Goal: Task Accomplishment & Management: Manage account settings

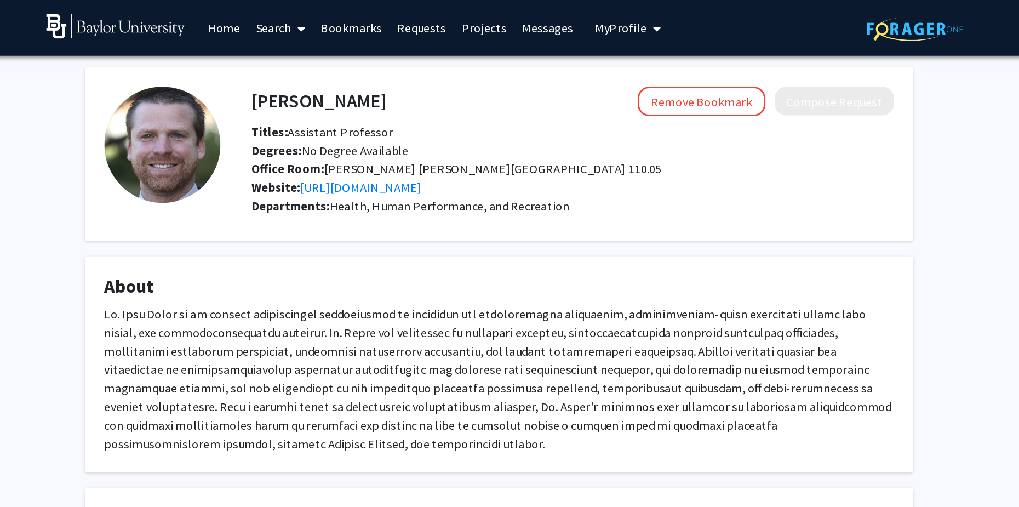
click at [434, 70] on div "Remove Bookmark Compose Request" at bounding box center [608, 71] width 359 height 21
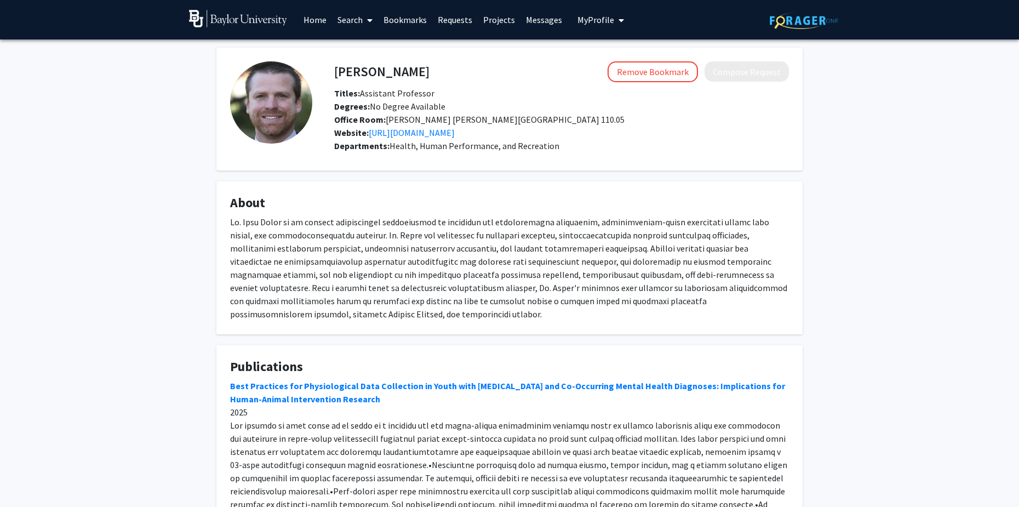
click at [312, 24] on link "Home" at bounding box center [315, 20] width 34 height 38
click at [312, 18] on link "Home" at bounding box center [315, 20] width 34 height 38
click at [230, 20] on img at bounding box center [238, 19] width 98 height 18
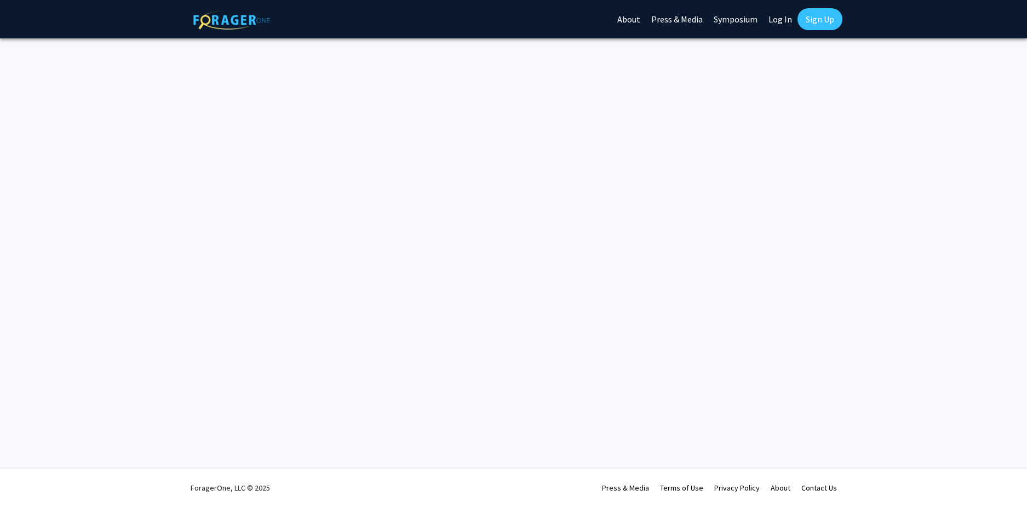
click at [589, 209] on div "Skip navigation About Press & Media Symposium Log In Sign Up Complete your prof…" at bounding box center [513, 253] width 1027 height 507
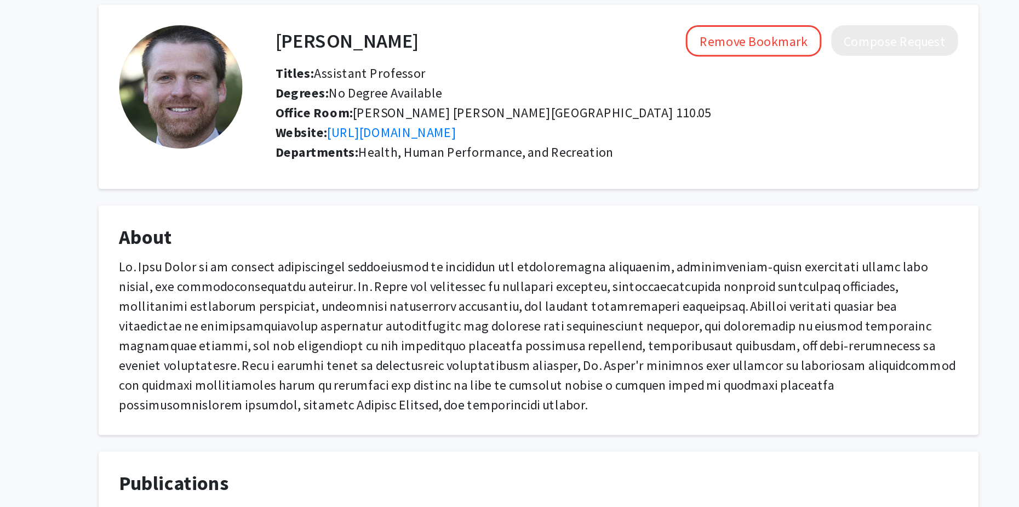
click at [401, 110] on span "Degrees: No Degree Available" at bounding box center [389, 106] width 111 height 11
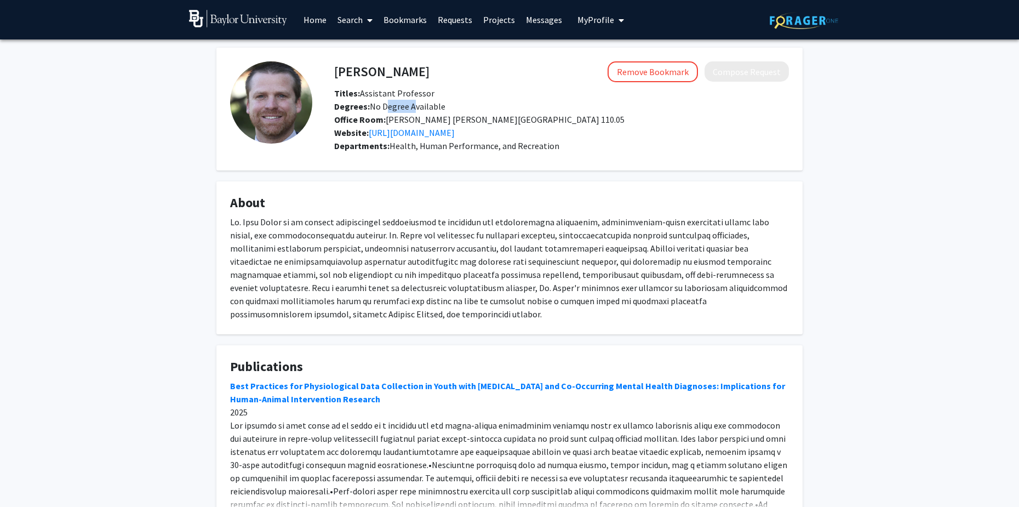
click at [241, 27] on img at bounding box center [238, 19] width 98 height 18
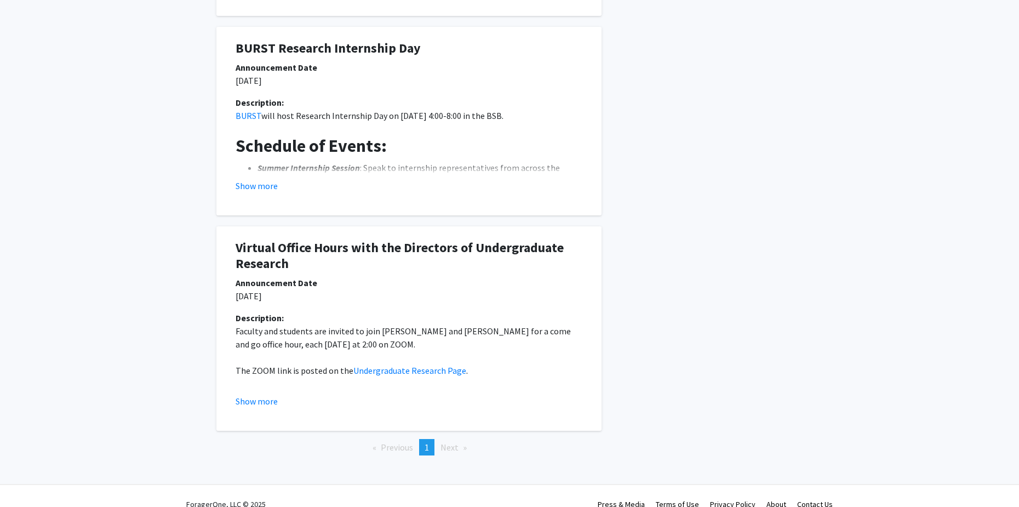
click at [359, 324] on p "Faculty and students are invited to join [PERSON_NAME] and [PERSON_NAME] for a …" at bounding box center [409, 337] width 347 height 26
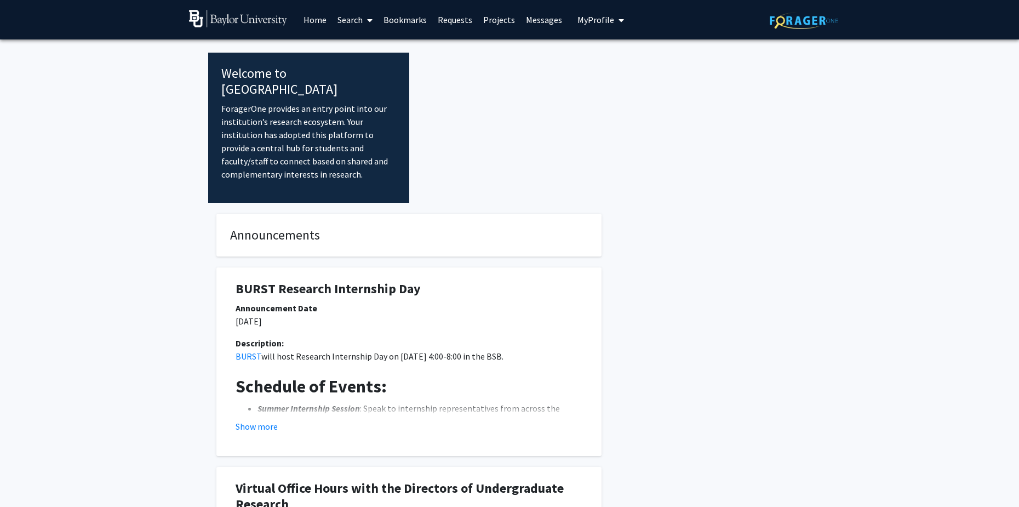
click at [504, 94] on div at bounding box center [609, 128] width 401 height 150
click at [538, 20] on link "Messages" at bounding box center [543, 20] width 47 height 38
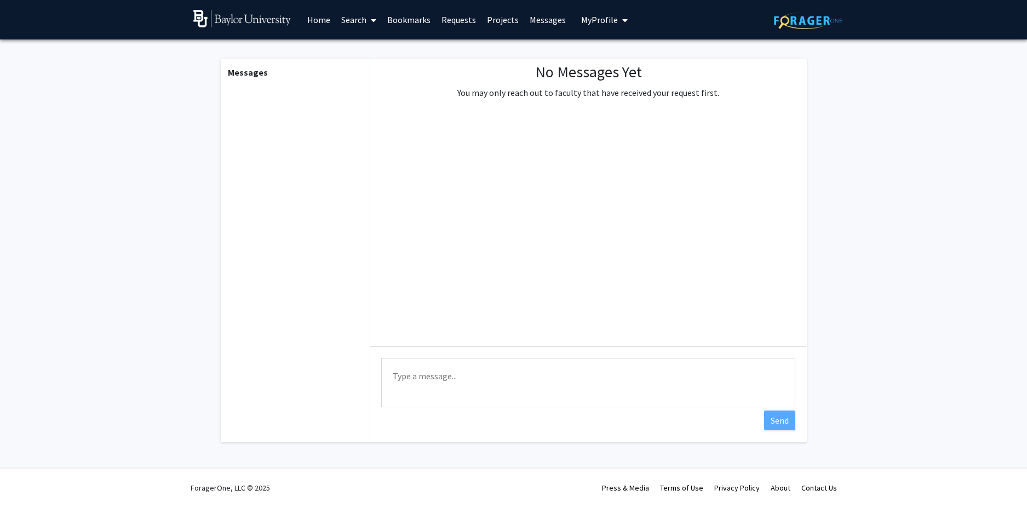
click at [595, 17] on span "My Profile" at bounding box center [599, 19] width 37 height 11
click at [402, 16] on link "Bookmarks" at bounding box center [409, 20] width 54 height 38
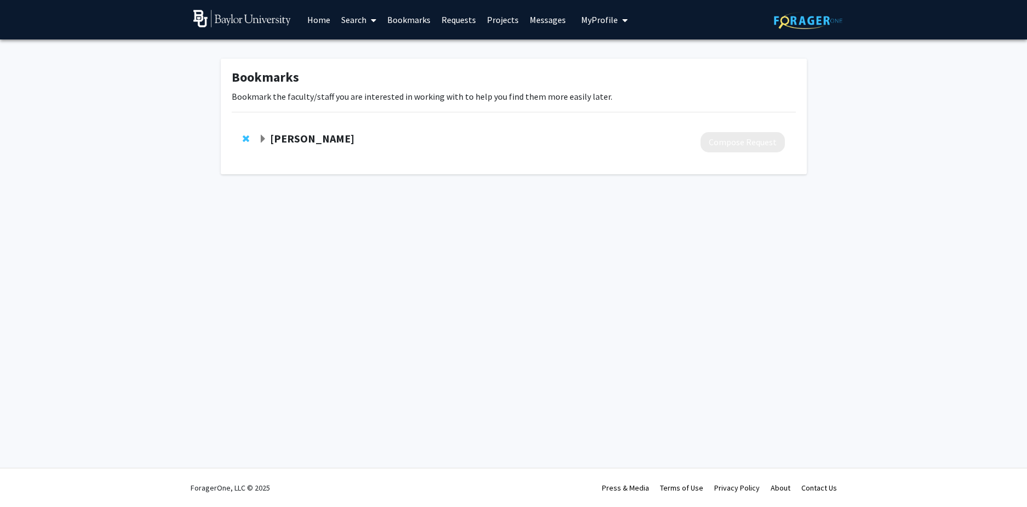
click at [308, 137] on strong "[PERSON_NAME]" at bounding box center [312, 138] width 84 height 14
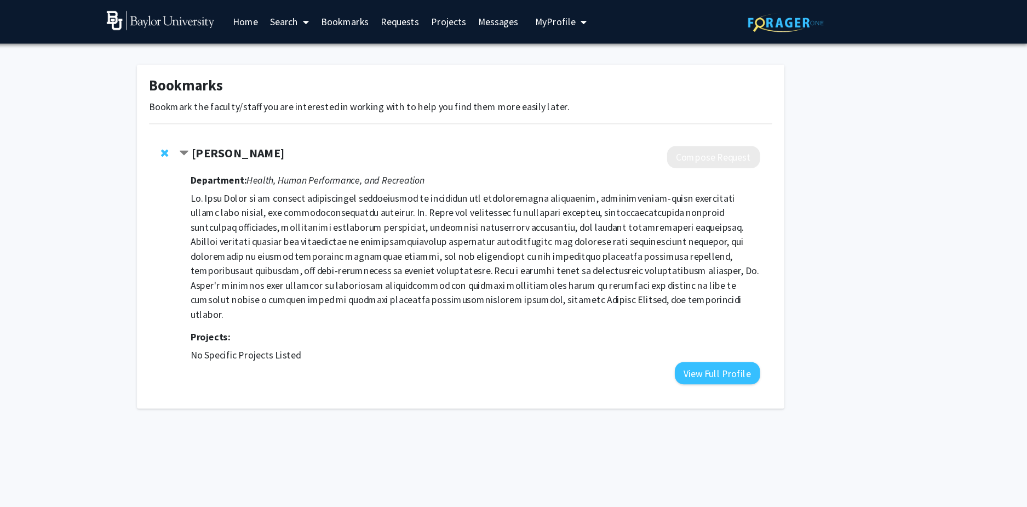
click at [318, 28] on link "Home" at bounding box center [319, 20] width 34 height 38
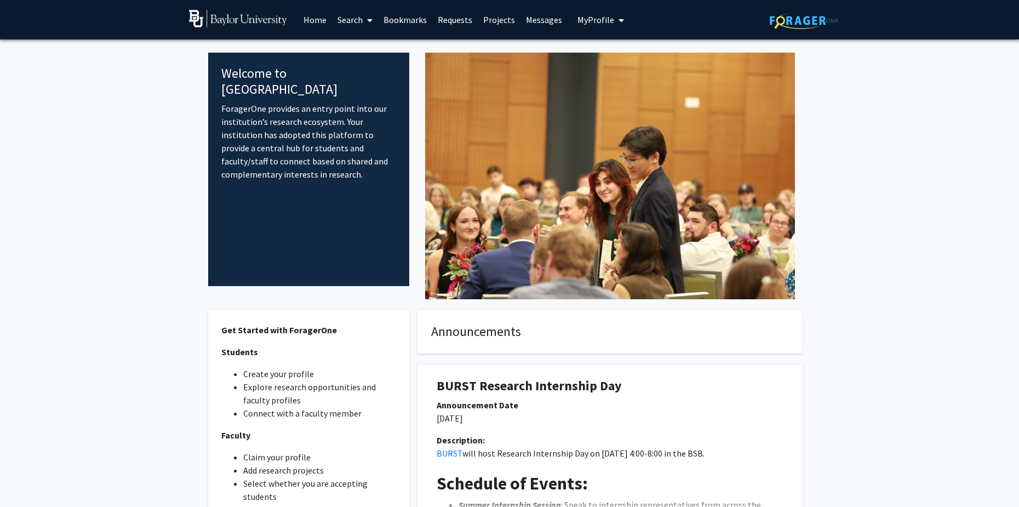
click at [537, 16] on link "Messages" at bounding box center [543, 20] width 47 height 38
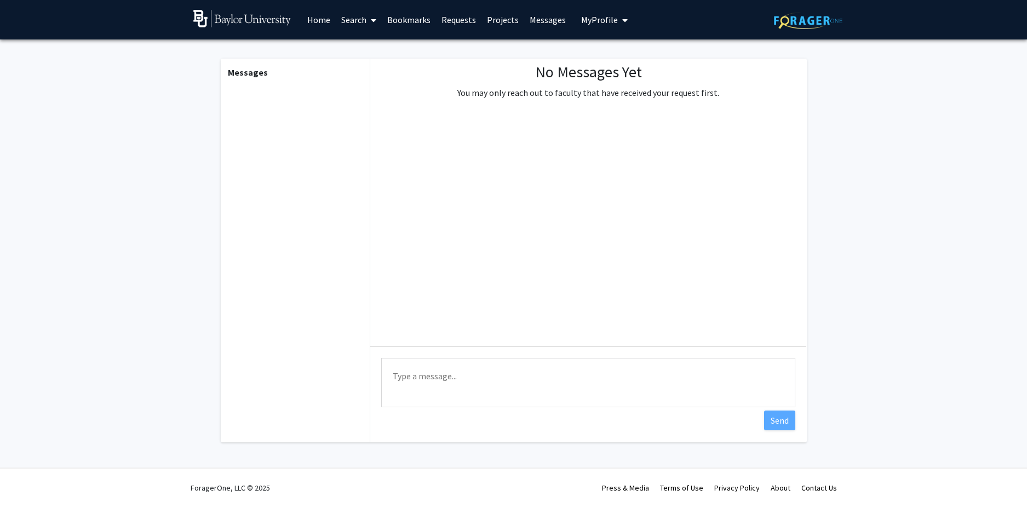
click at [505, 16] on link "Projects" at bounding box center [502, 20] width 43 height 38
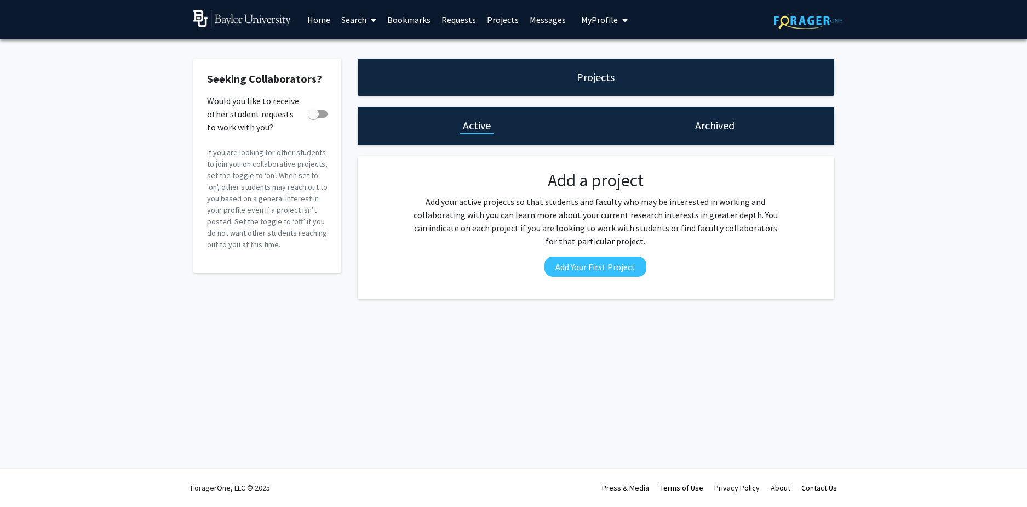
click at [468, 16] on link "Requests" at bounding box center [458, 20] width 45 height 38
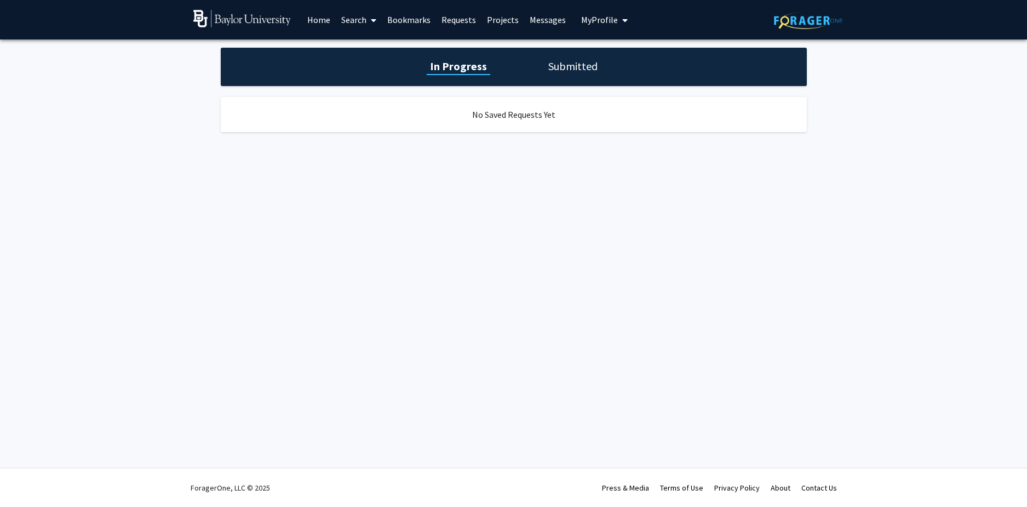
click at [404, 19] on link "Bookmarks" at bounding box center [409, 20] width 54 height 38
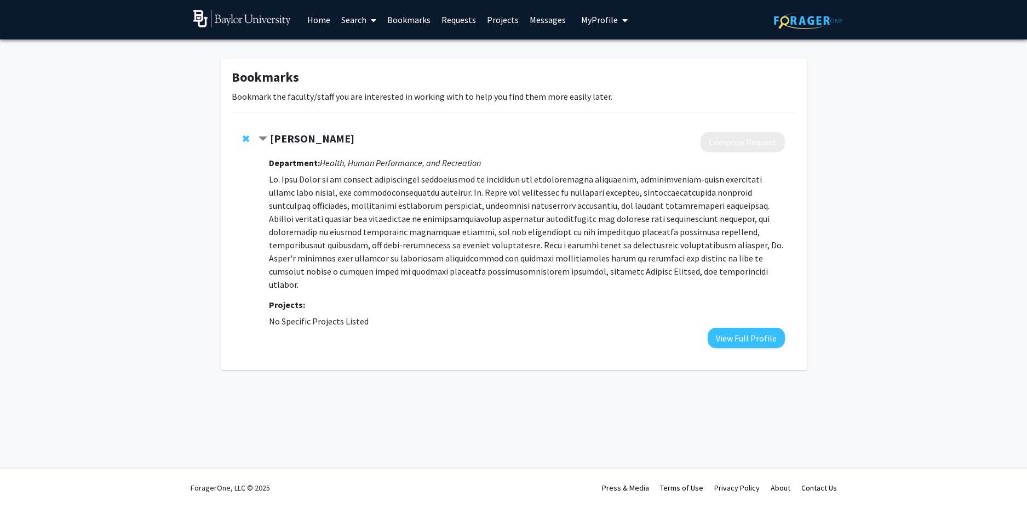
click at [622, 19] on icon "My profile dropdown to access profile and logout" at bounding box center [624, 20] width 5 height 9
click at [616, 50] on span "[PERSON_NAME]" at bounding box center [649, 51] width 66 height 12
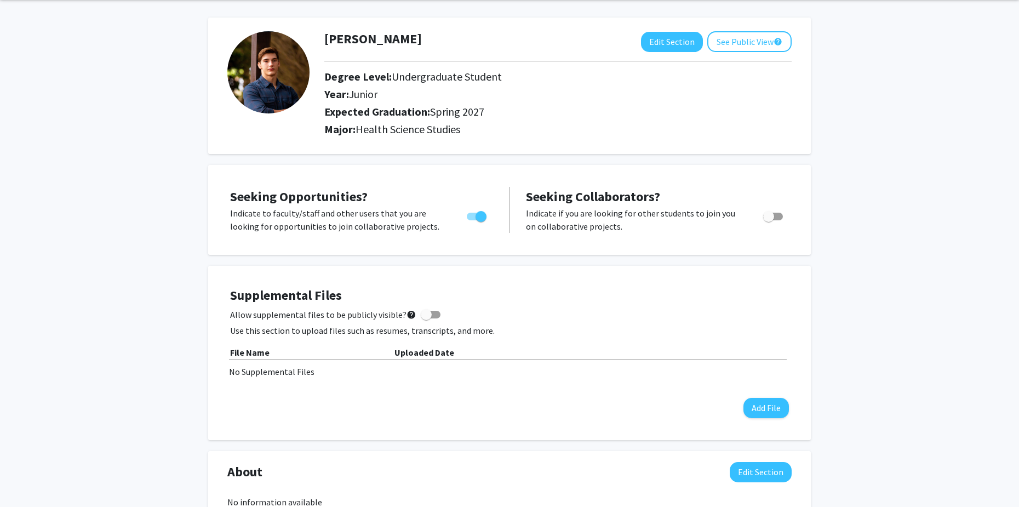
scroll to position [50, 0]
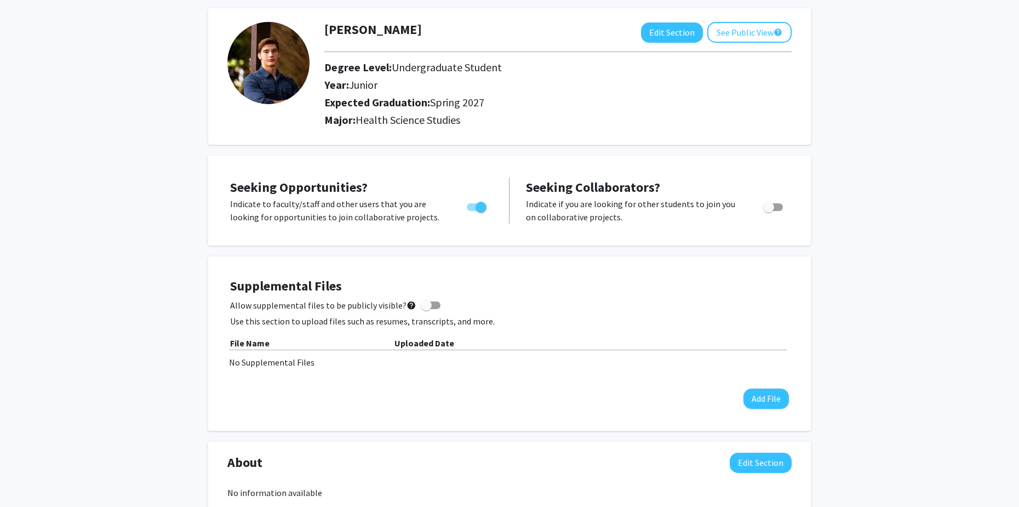
click at [429, 296] on div "Supplemental Files Allow supplemental files to be publicly visible? help Use th…" at bounding box center [509, 343] width 559 height 130
click at [428, 301] on span at bounding box center [431, 305] width 20 height 8
click at [426, 309] on input "Allow supplemental files to be publicly visible? help" at bounding box center [426, 309] width 1 height 1
click at [429, 301] on span at bounding box center [434, 305] width 11 height 11
click at [426, 309] on input "Allow supplemental files to be publicly visible? help" at bounding box center [426, 309] width 1 height 1
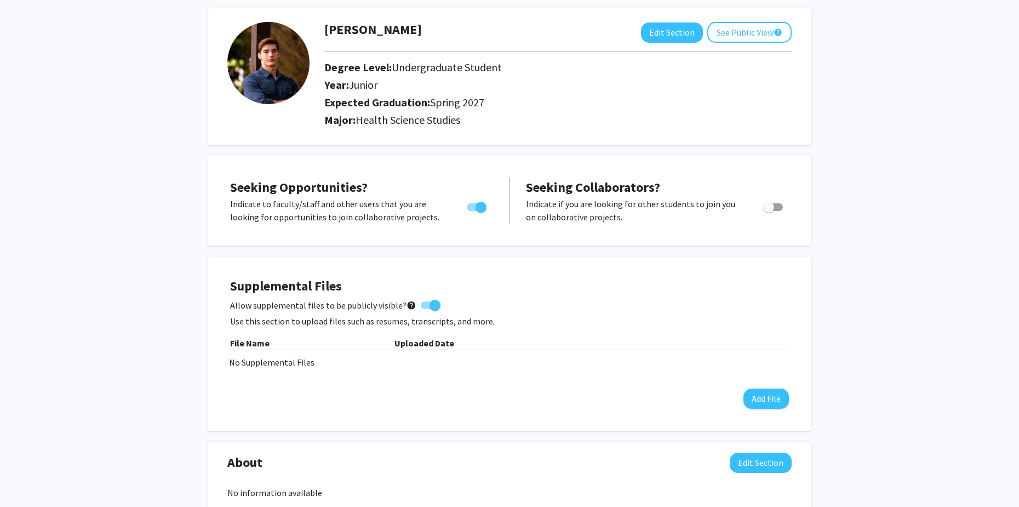
checkbox input "false"
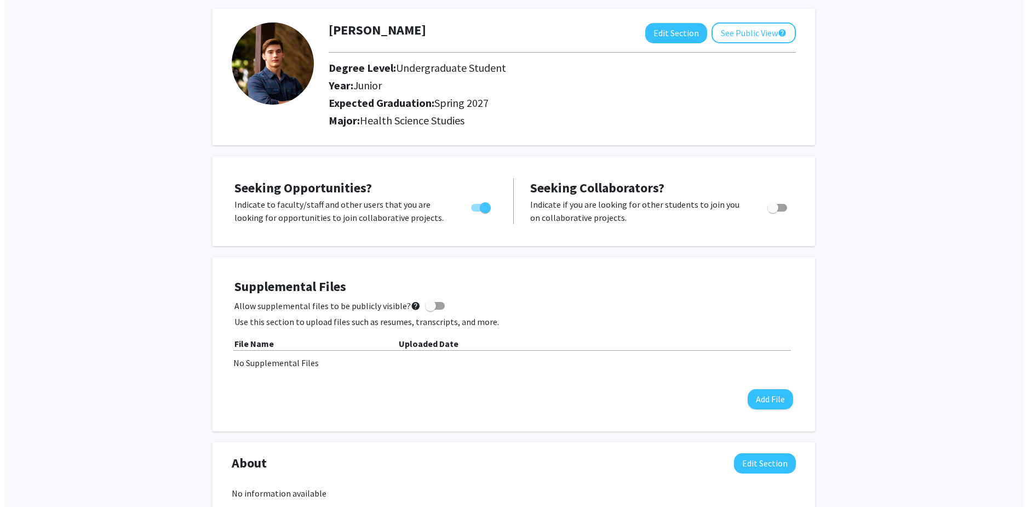
scroll to position [0, 0]
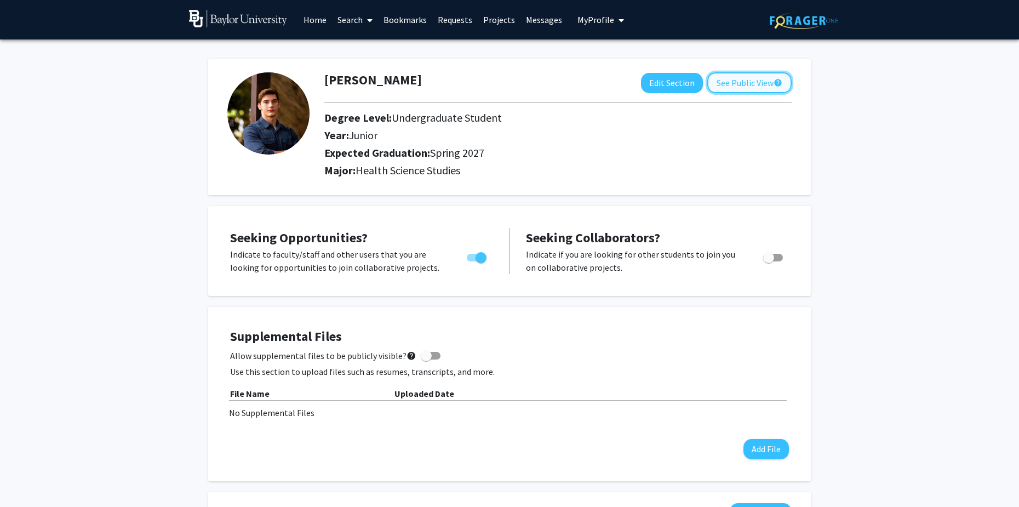
click at [766, 82] on button "See Public View help" at bounding box center [749, 82] width 84 height 21
